Goal: Use online tool/utility: Utilize a website feature to perform a specific function

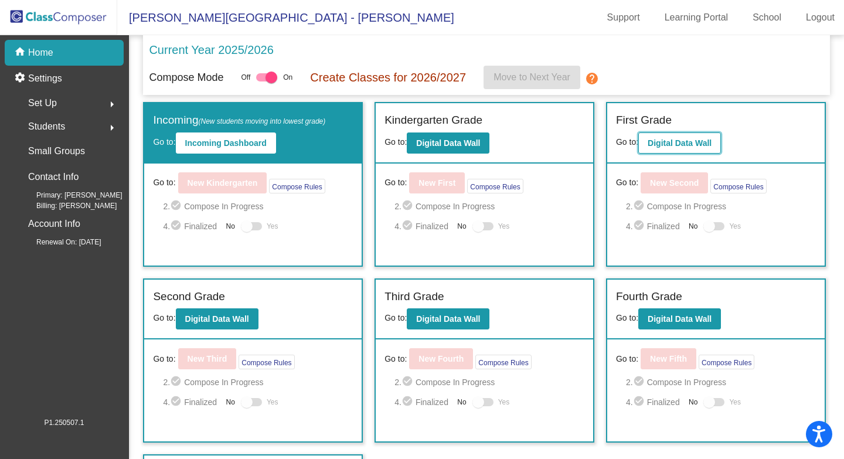
click at [663, 144] on b "Digital Data Wall" at bounding box center [680, 142] width 64 height 9
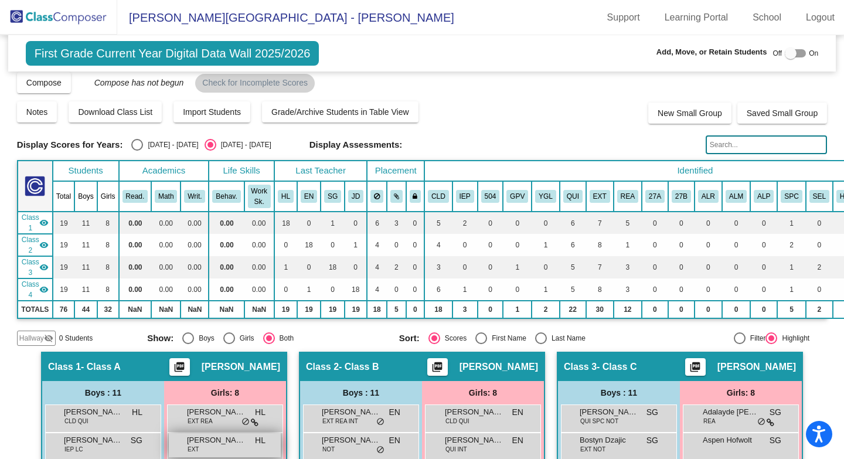
scroll to position [4, 0]
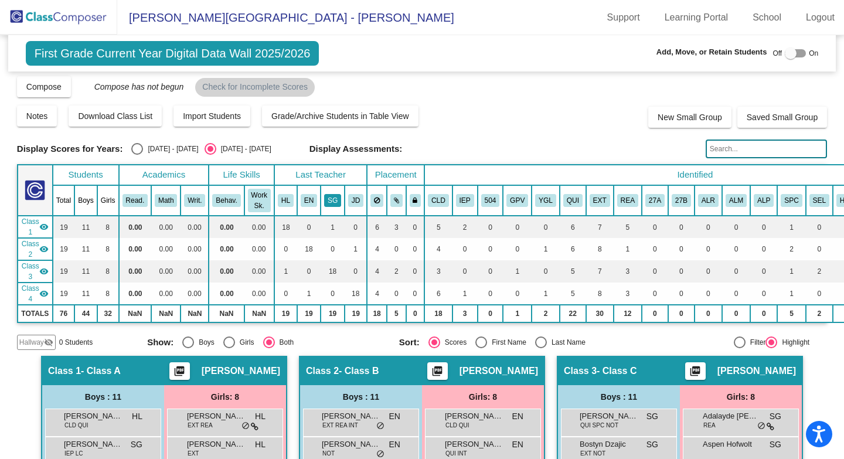
click at [334, 198] on button "SG" at bounding box center [332, 200] width 17 height 13
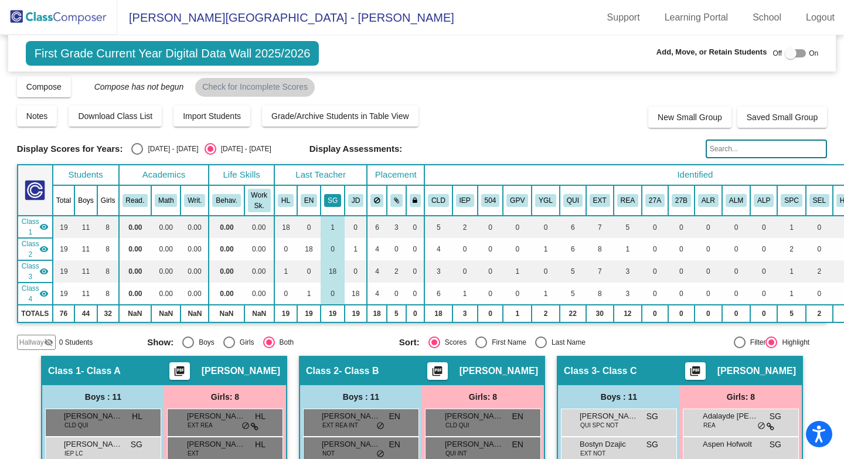
click at [334, 198] on button "SG" at bounding box center [332, 200] width 17 height 13
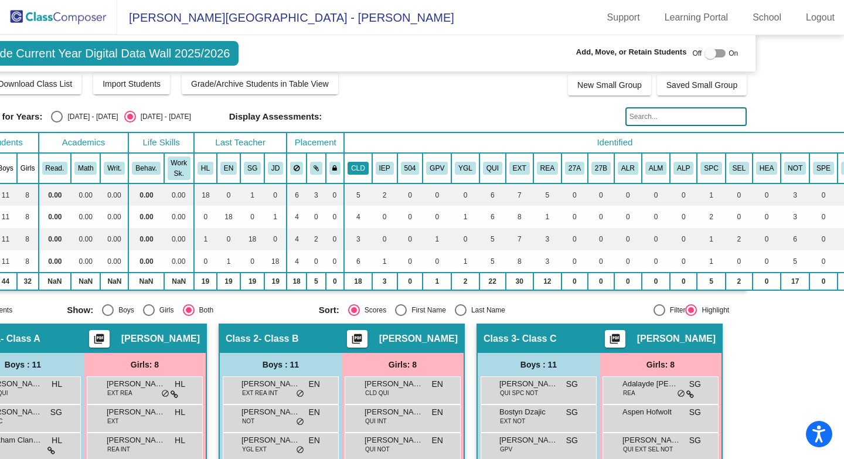
scroll to position [36, 82]
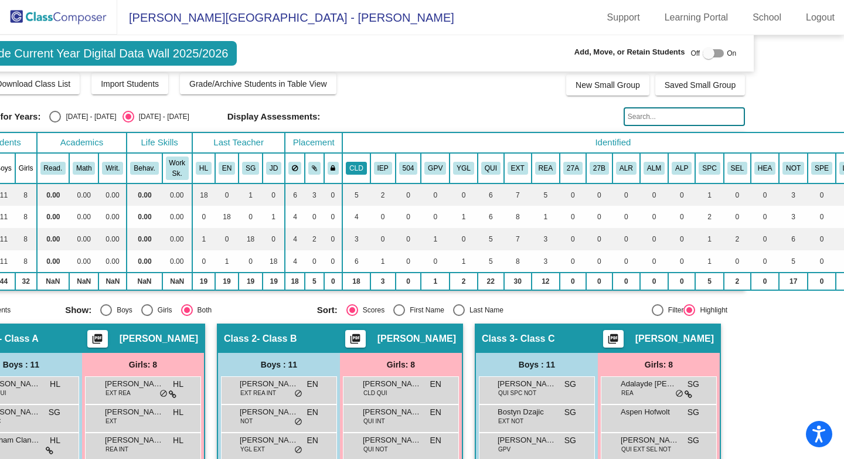
click at [359, 171] on button "CLD" at bounding box center [356, 168] width 21 height 13
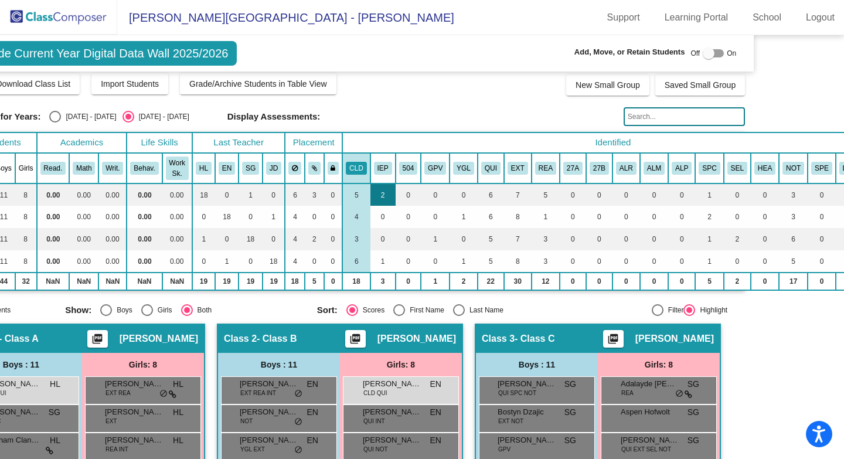
scroll to position [36, 0]
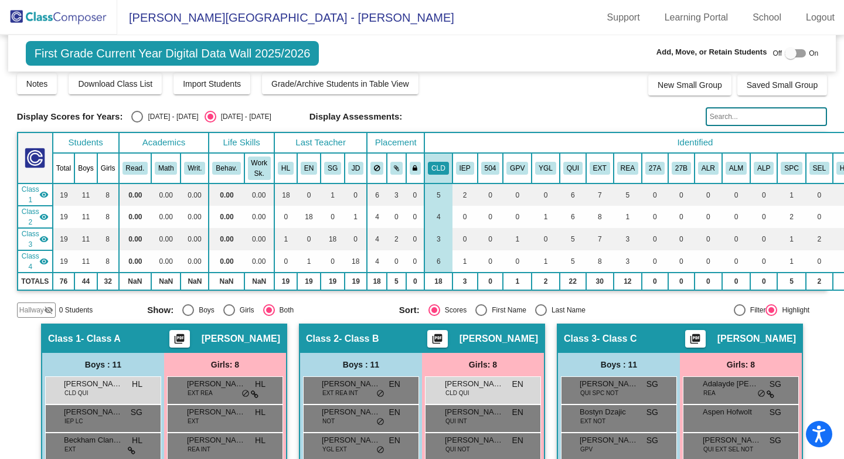
click at [463, 175] on th "IEP" at bounding box center [465, 168] width 25 height 30
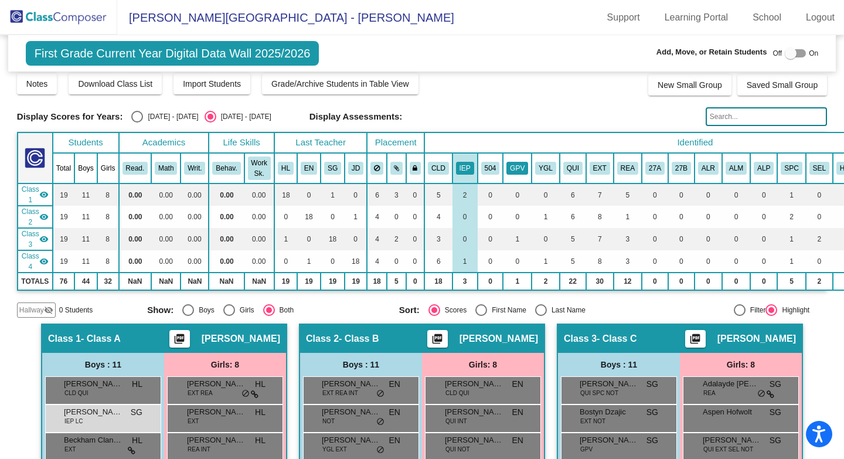
click at [517, 171] on button "GPV" at bounding box center [518, 168] width 22 height 13
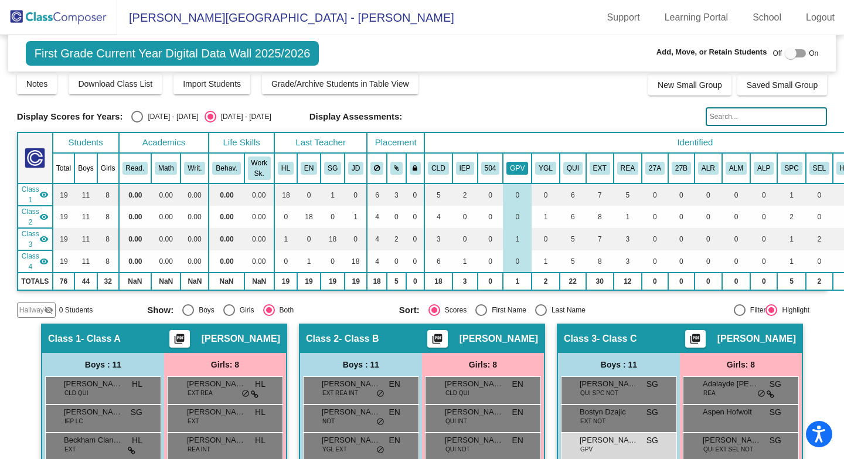
click at [516, 170] on button "GPV" at bounding box center [518, 168] width 22 height 13
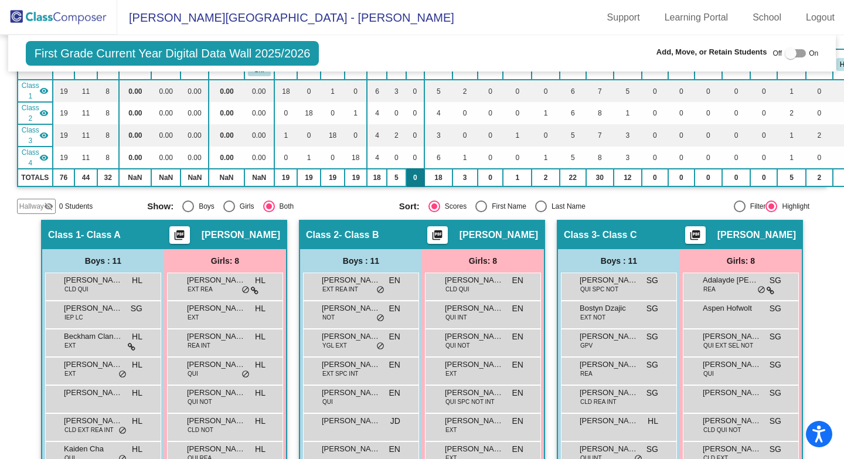
scroll to position [33, 0]
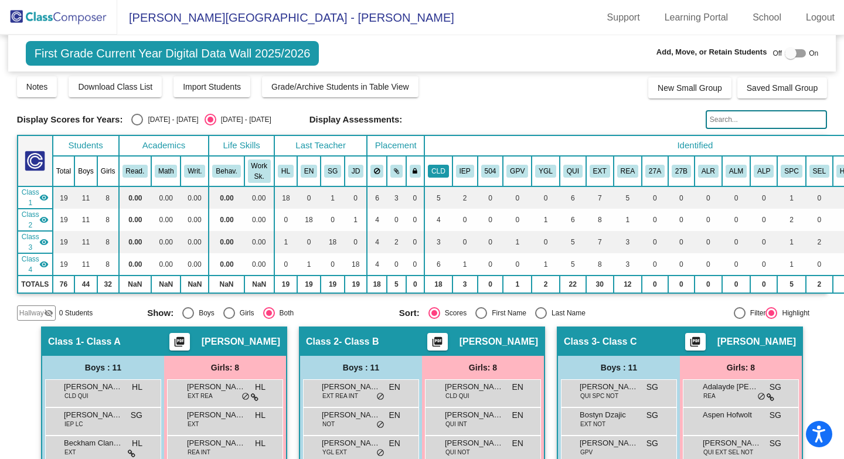
click at [442, 169] on button "CLD" at bounding box center [438, 171] width 21 height 13
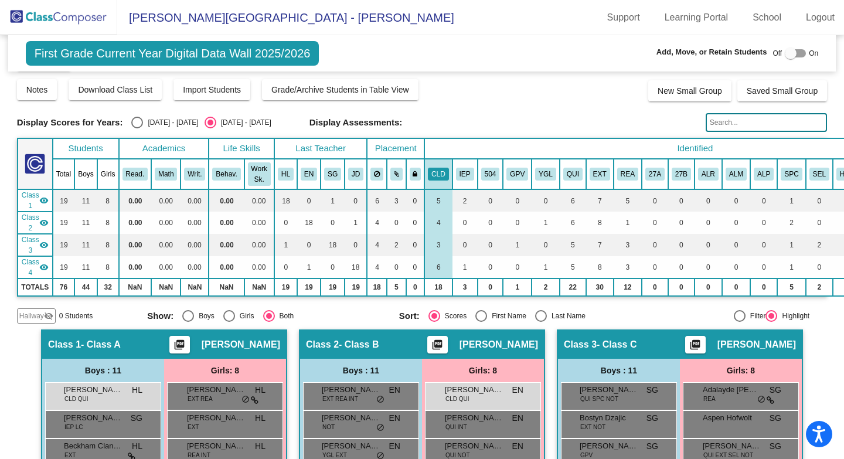
scroll to position [12, 0]
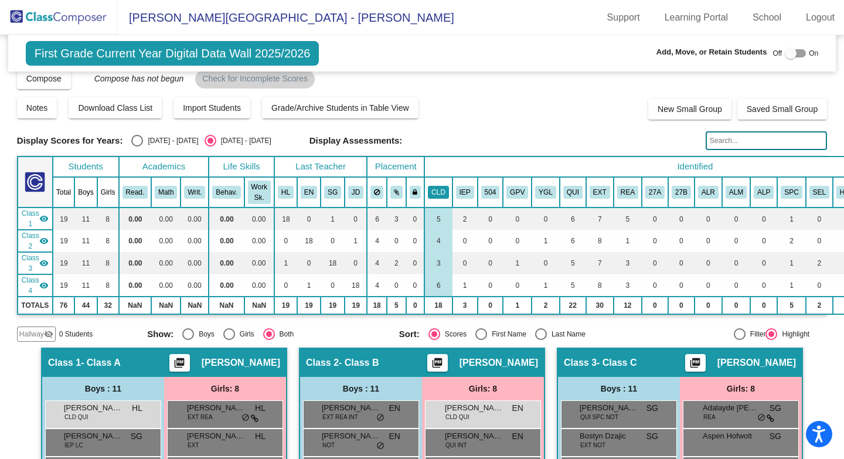
click at [444, 192] on button "CLD" at bounding box center [438, 192] width 21 height 13
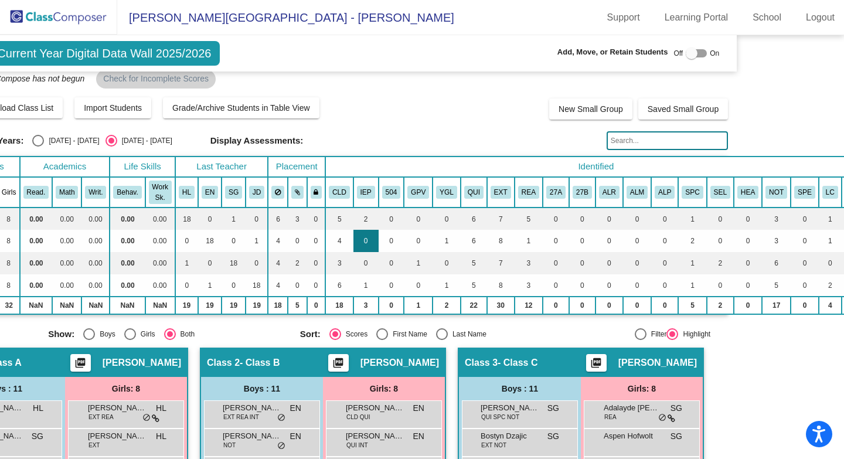
scroll to position [12, 128]
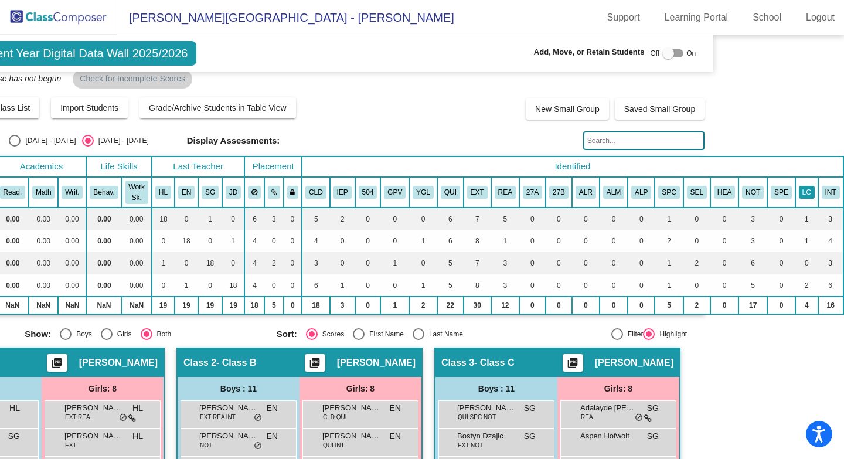
click at [800, 198] on button "LC" at bounding box center [807, 192] width 16 height 13
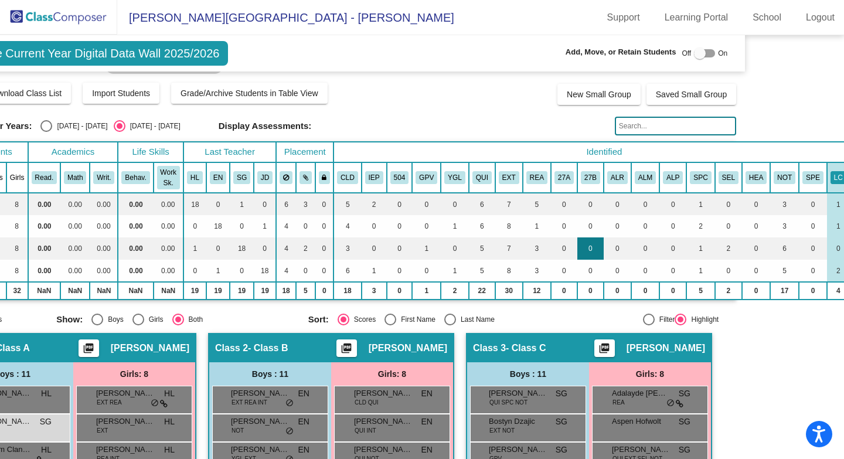
scroll to position [26, 128]
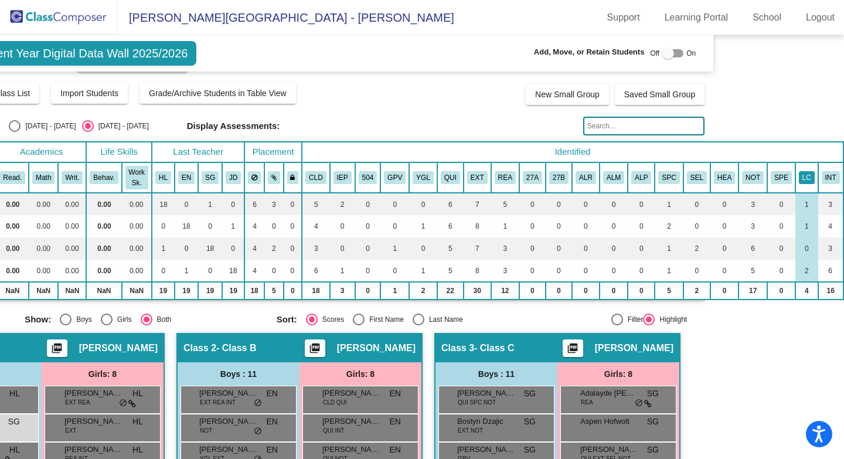
click at [802, 178] on button "LC" at bounding box center [807, 177] width 16 height 13
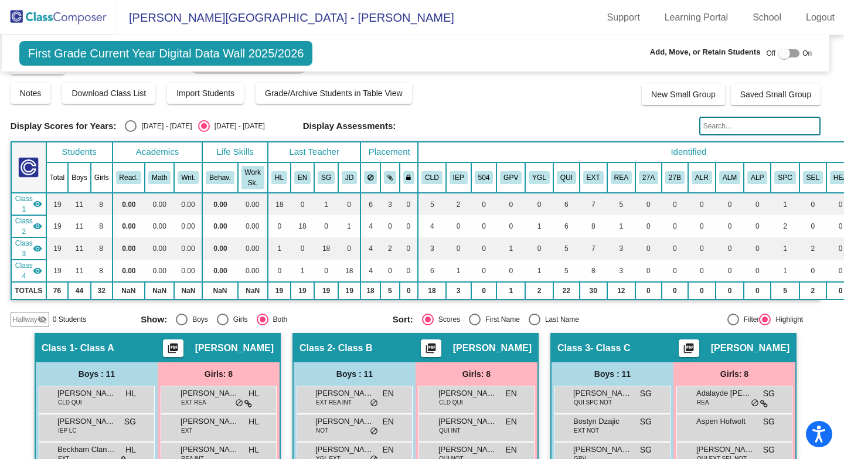
scroll to position [26, 0]
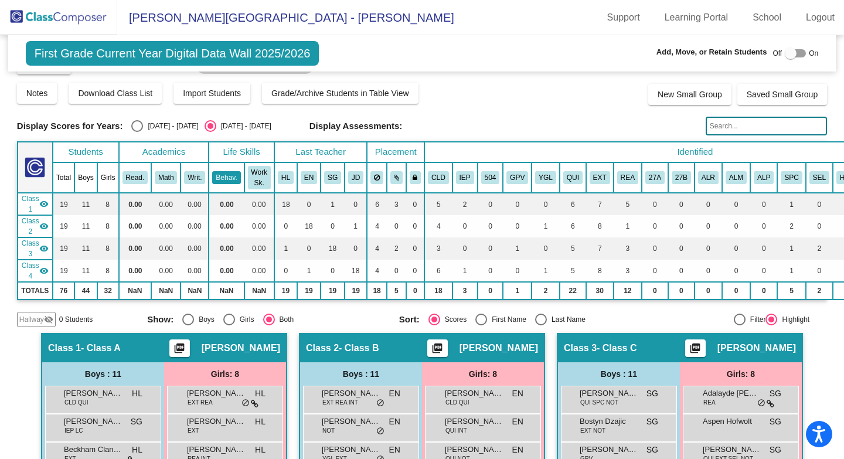
click at [235, 178] on button "Behav." at bounding box center [226, 177] width 28 height 13
click at [42, 203] on mat-icon "visibility" at bounding box center [43, 203] width 9 height 9
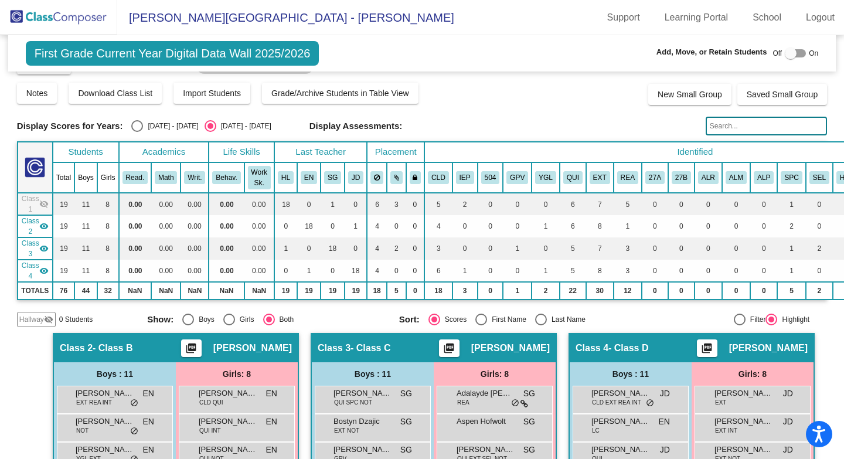
click at [42, 203] on mat-icon "visibility_off" at bounding box center [43, 203] width 9 height 9
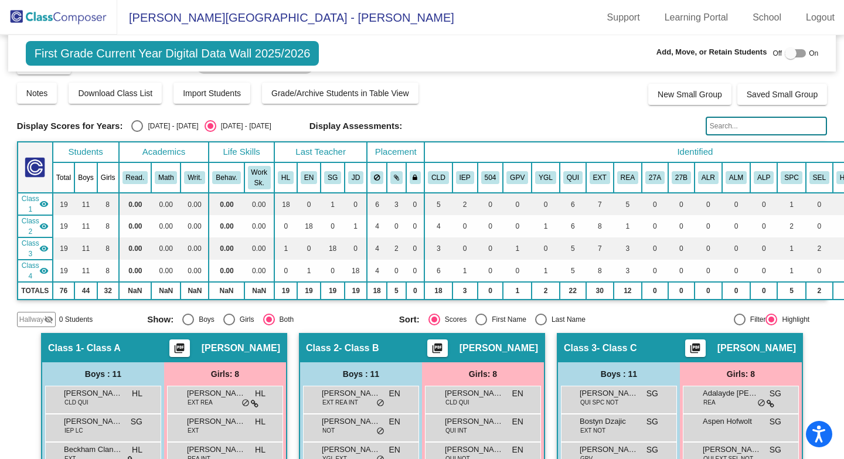
click at [42, 203] on mat-icon "visibility" at bounding box center [43, 203] width 9 height 9
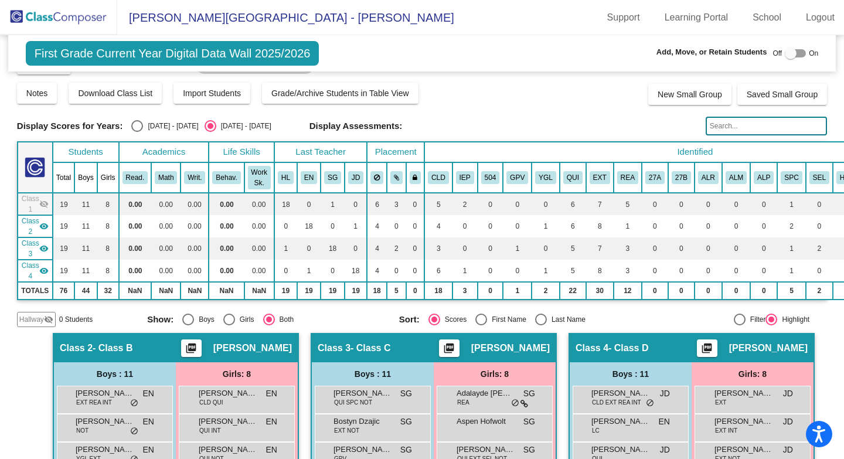
click at [42, 203] on mat-icon "visibility_off" at bounding box center [43, 203] width 9 height 9
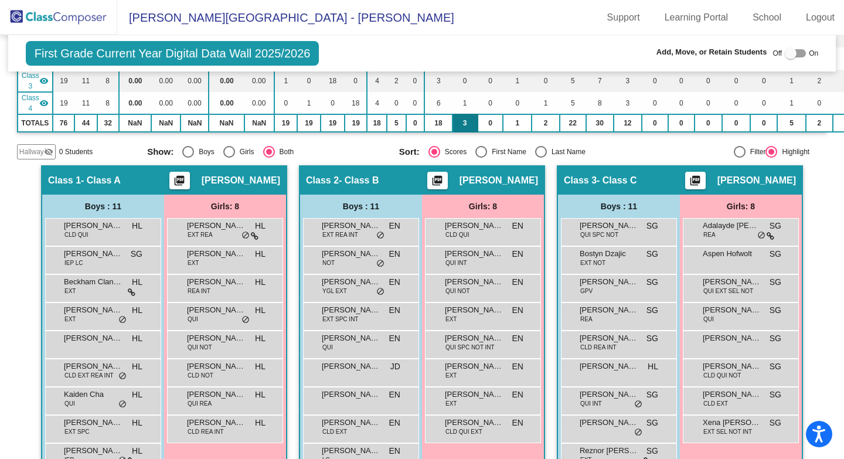
scroll to position [0, 0]
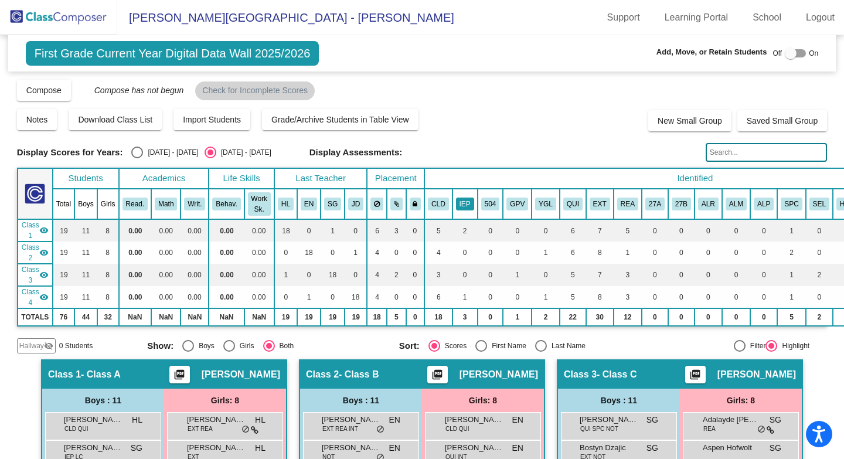
click at [461, 203] on button "IEP" at bounding box center [465, 204] width 18 height 13
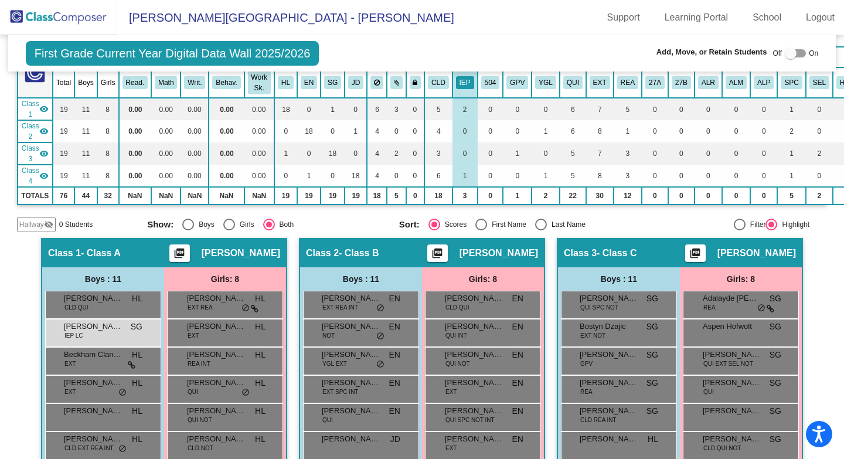
scroll to position [83, 0]
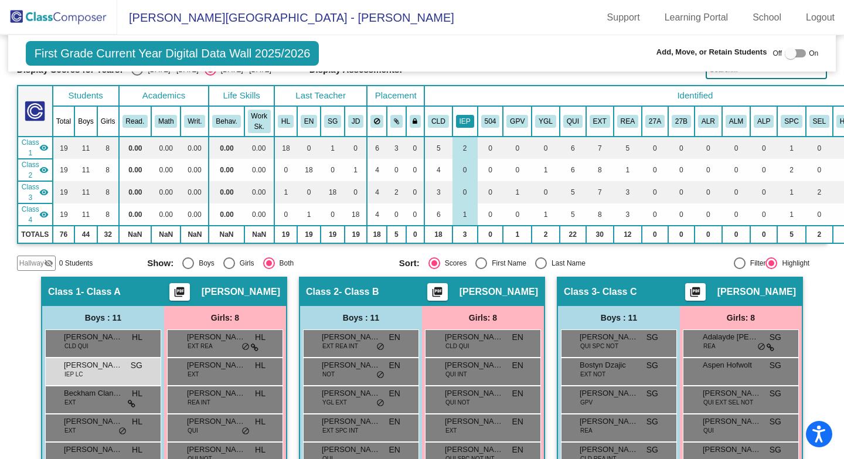
click at [470, 120] on button "IEP" at bounding box center [465, 121] width 18 height 13
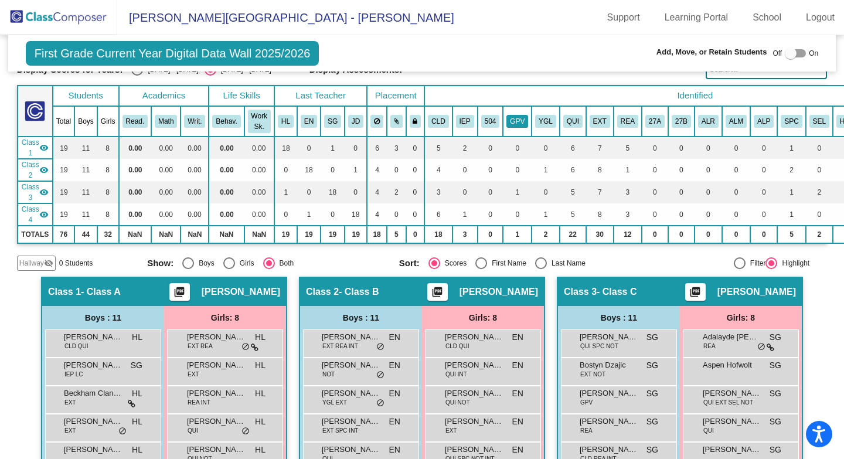
click at [513, 124] on button "GPV" at bounding box center [518, 121] width 22 height 13
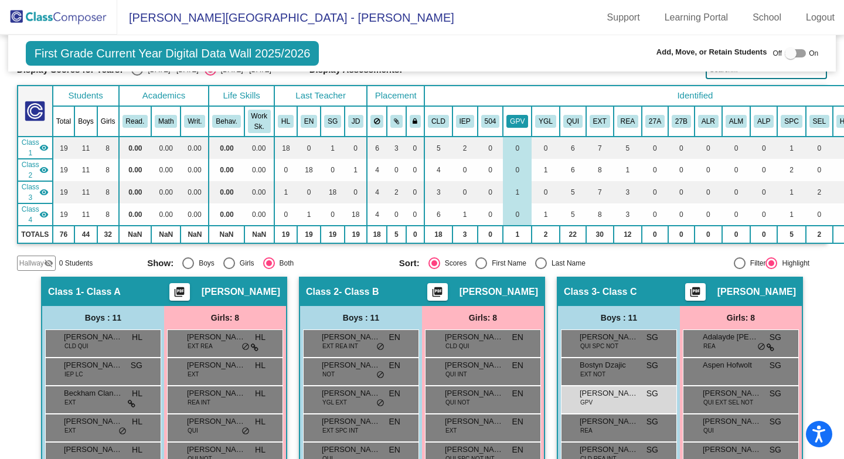
click at [513, 124] on button "GPV" at bounding box center [518, 121] width 22 height 13
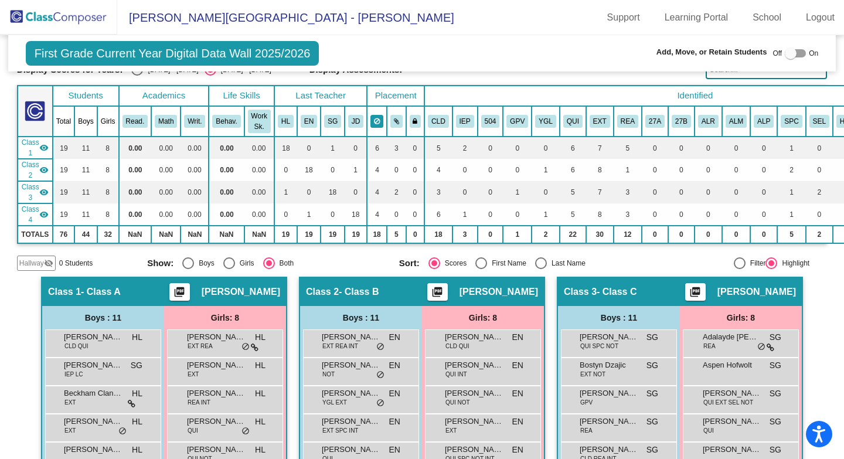
click at [376, 121] on icon at bounding box center [377, 121] width 6 height 7
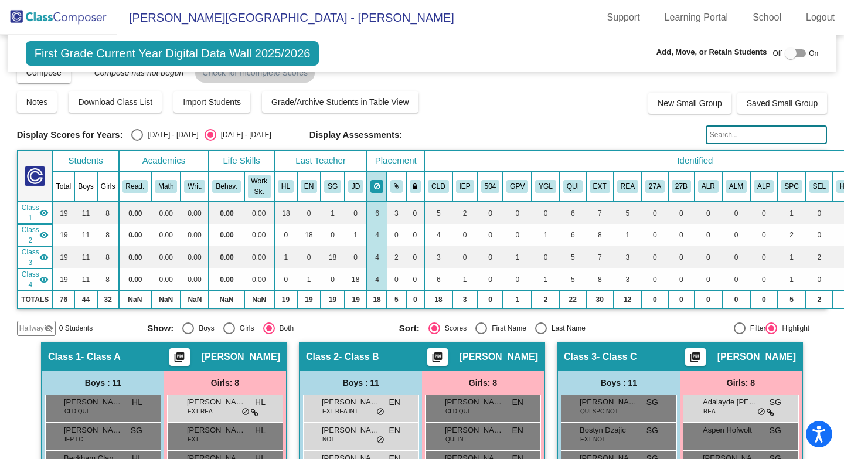
scroll to position [0, 0]
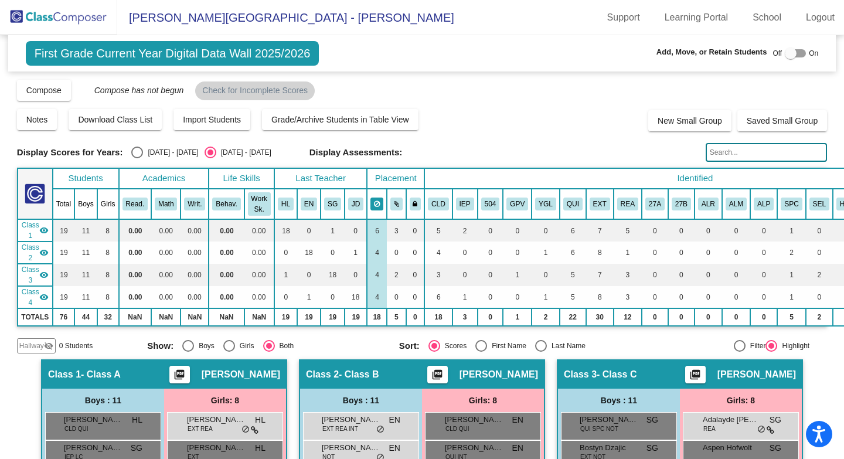
click at [378, 202] on icon at bounding box center [377, 204] width 6 height 7
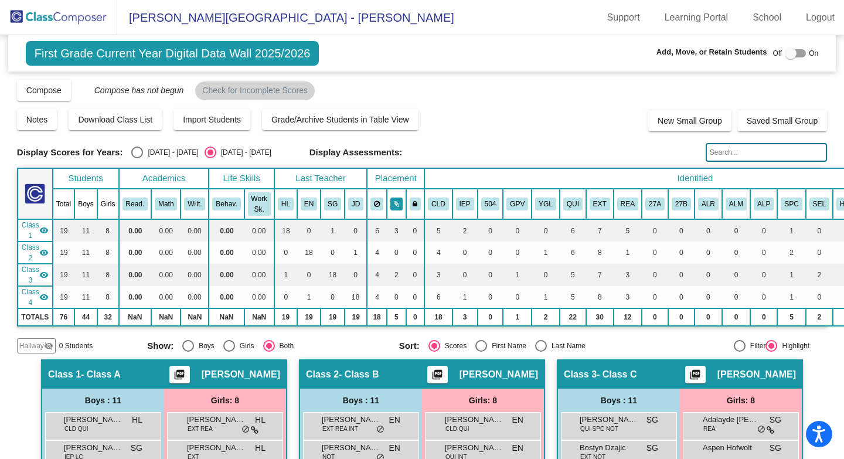
click at [396, 201] on icon at bounding box center [396, 204] width 5 height 7
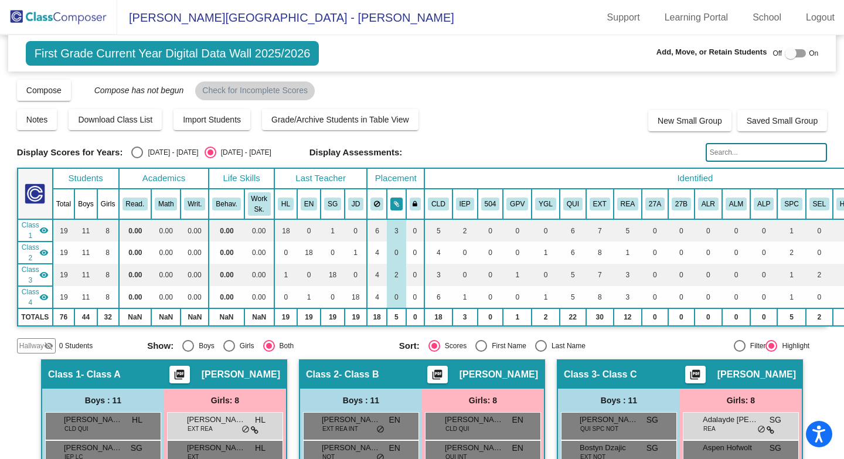
click at [397, 202] on icon at bounding box center [396, 204] width 5 height 7
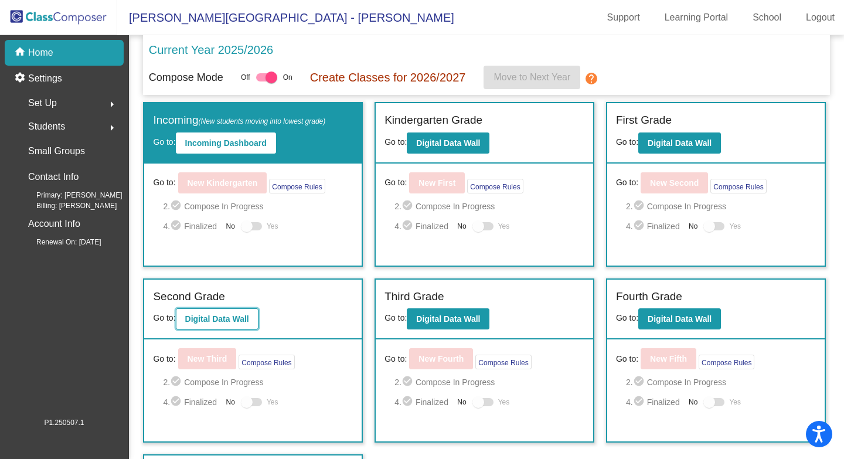
click at [212, 313] on button "Digital Data Wall" at bounding box center [217, 318] width 83 height 21
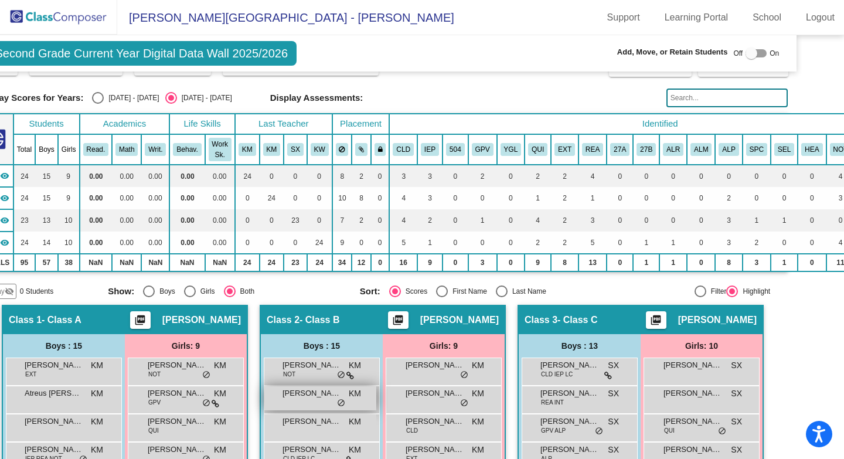
scroll to position [55, 39]
